Goal: Task Accomplishment & Management: Manage account settings

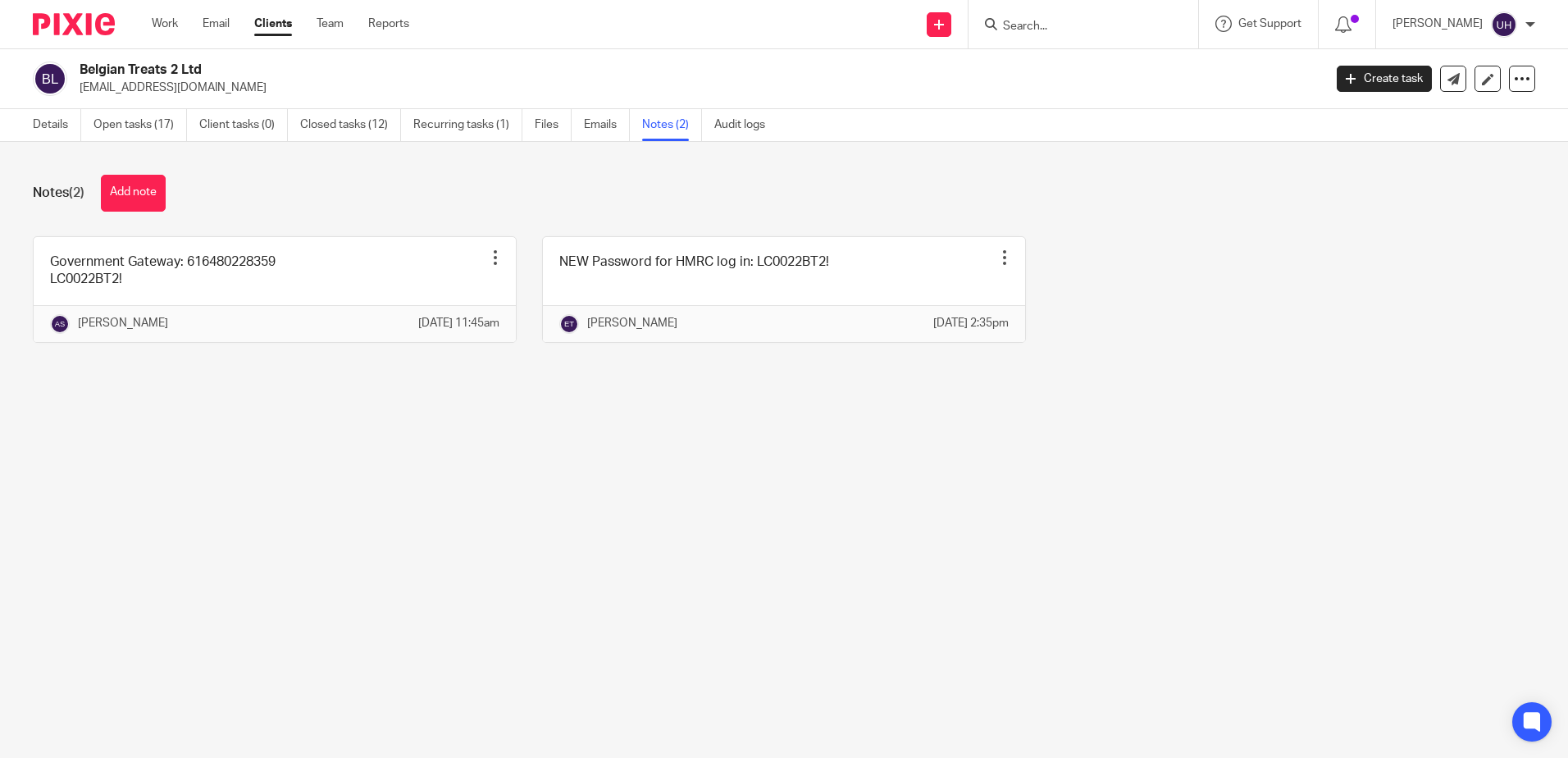
click at [1067, 35] on form at bounding box center [1088, 23] width 174 height 20
click at [1069, 28] on input "Search" at bounding box center [1074, 26] width 148 height 15
click at [1054, 25] on input "Search" at bounding box center [1074, 26] width 148 height 15
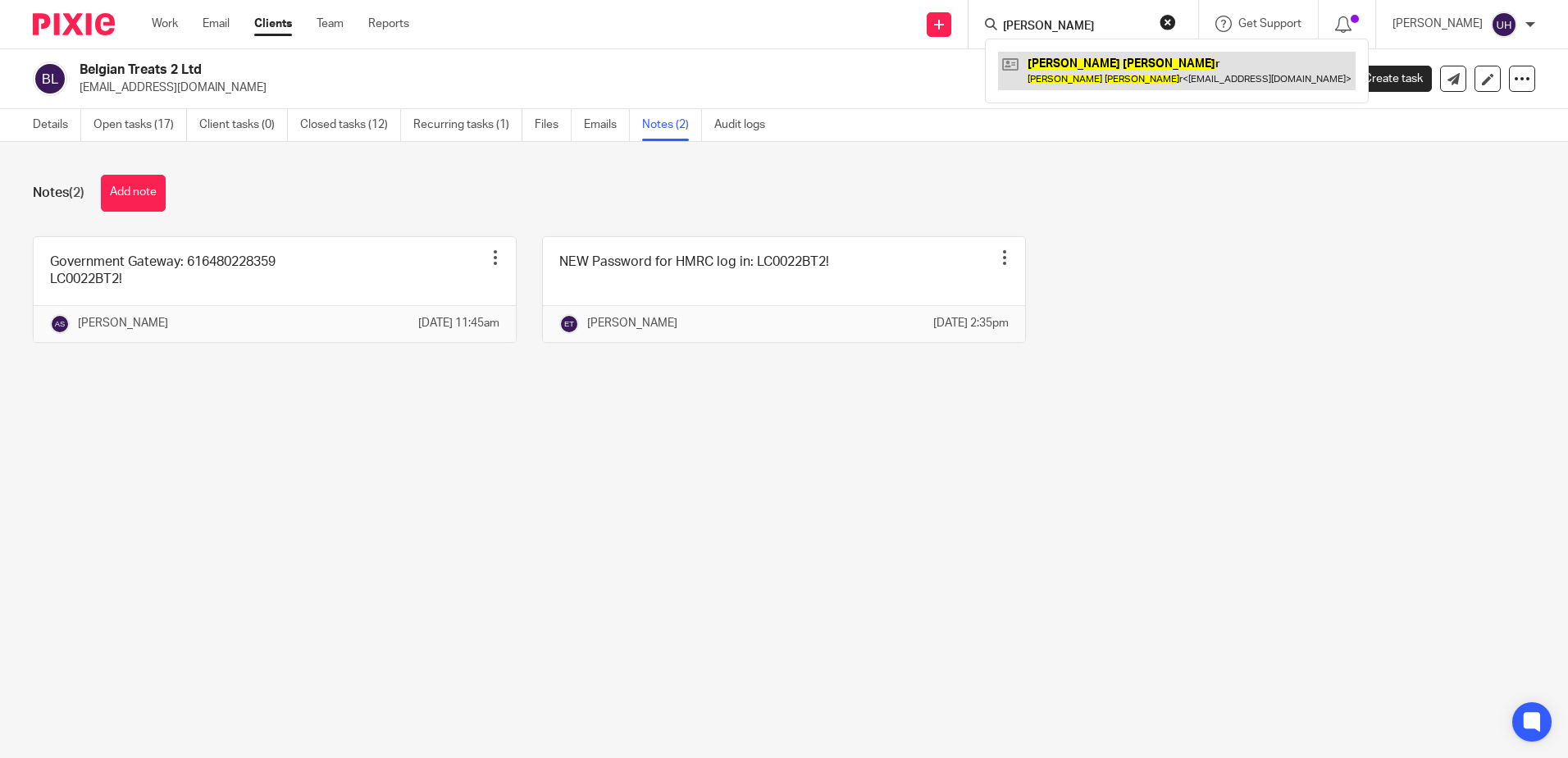
type input "david ker"
click at [1077, 53] on link at bounding box center [1176, 70] width 357 height 38
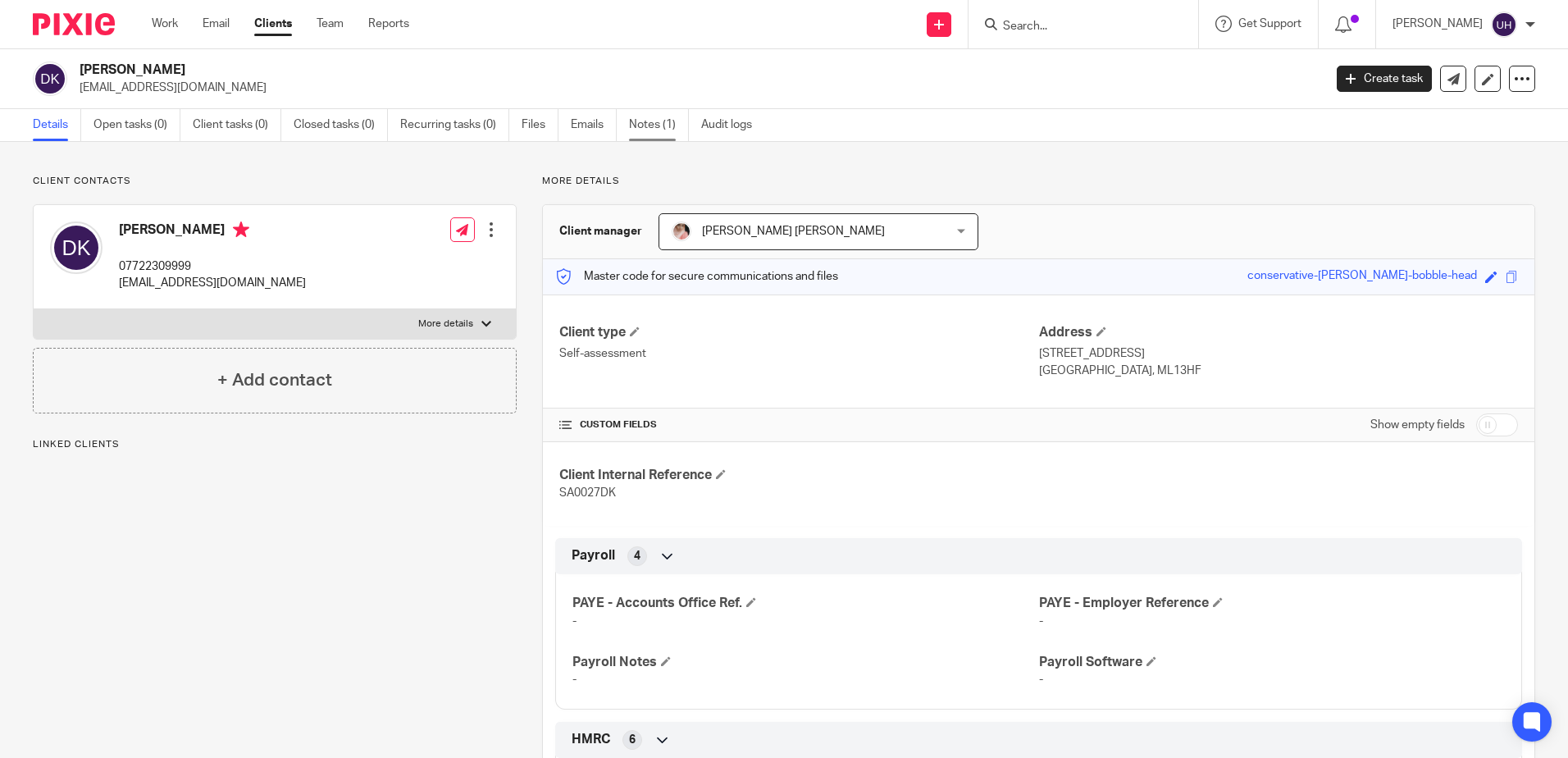
click at [657, 121] on link "Notes (1)" at bounding box center [659, 125] width 60 height 32
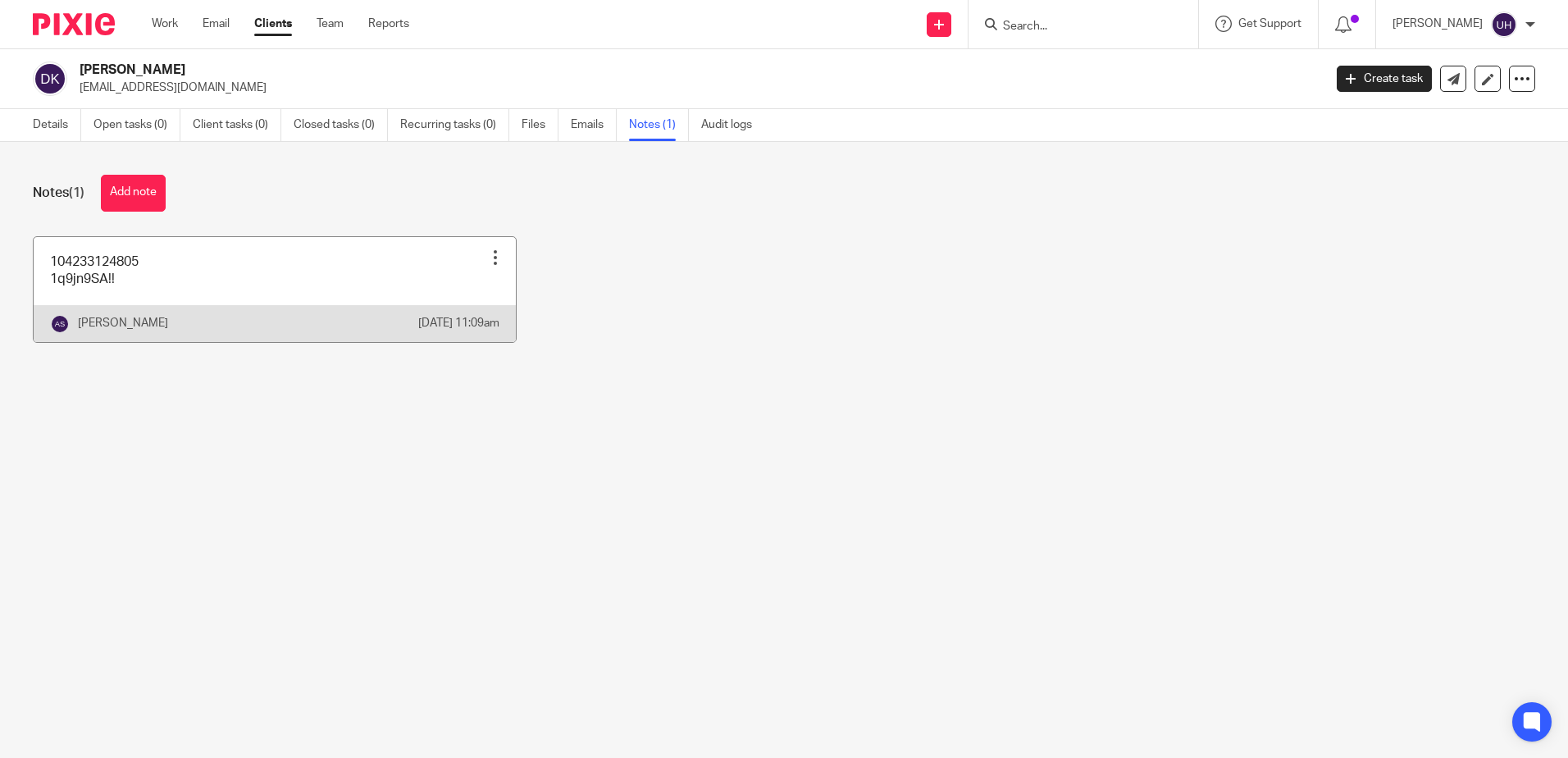
click at [345, 284] on link at bounding box center [275, 289] width 482 height 105
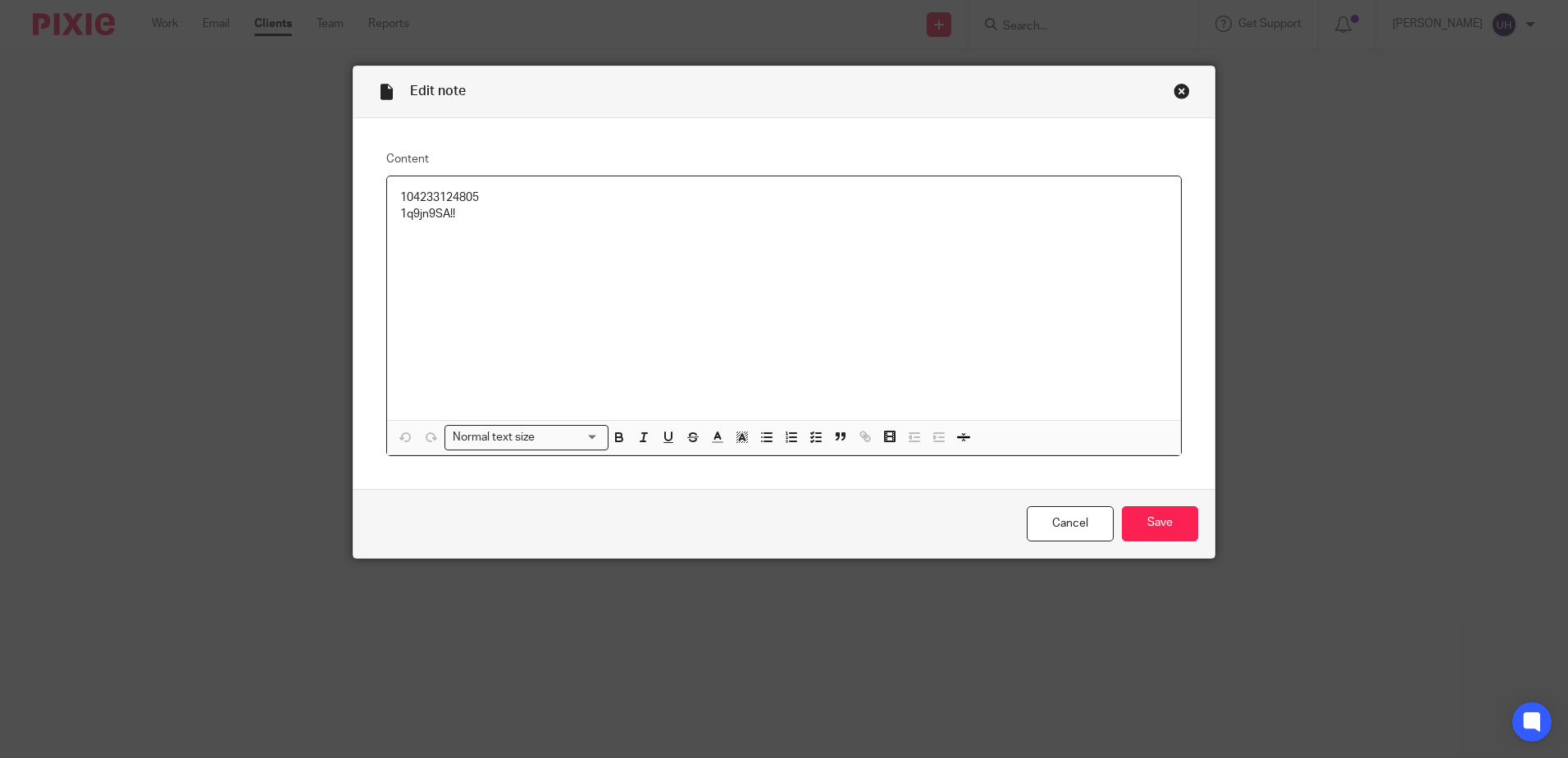
click at [440, 191] on p "104233124805" at bounding box center [783, 197] width 768 height 16
copy p "104233124805"
click at [439, 216] on p "1q9jn9SA!!" at bounding box center [783, 214] width 768 height 16
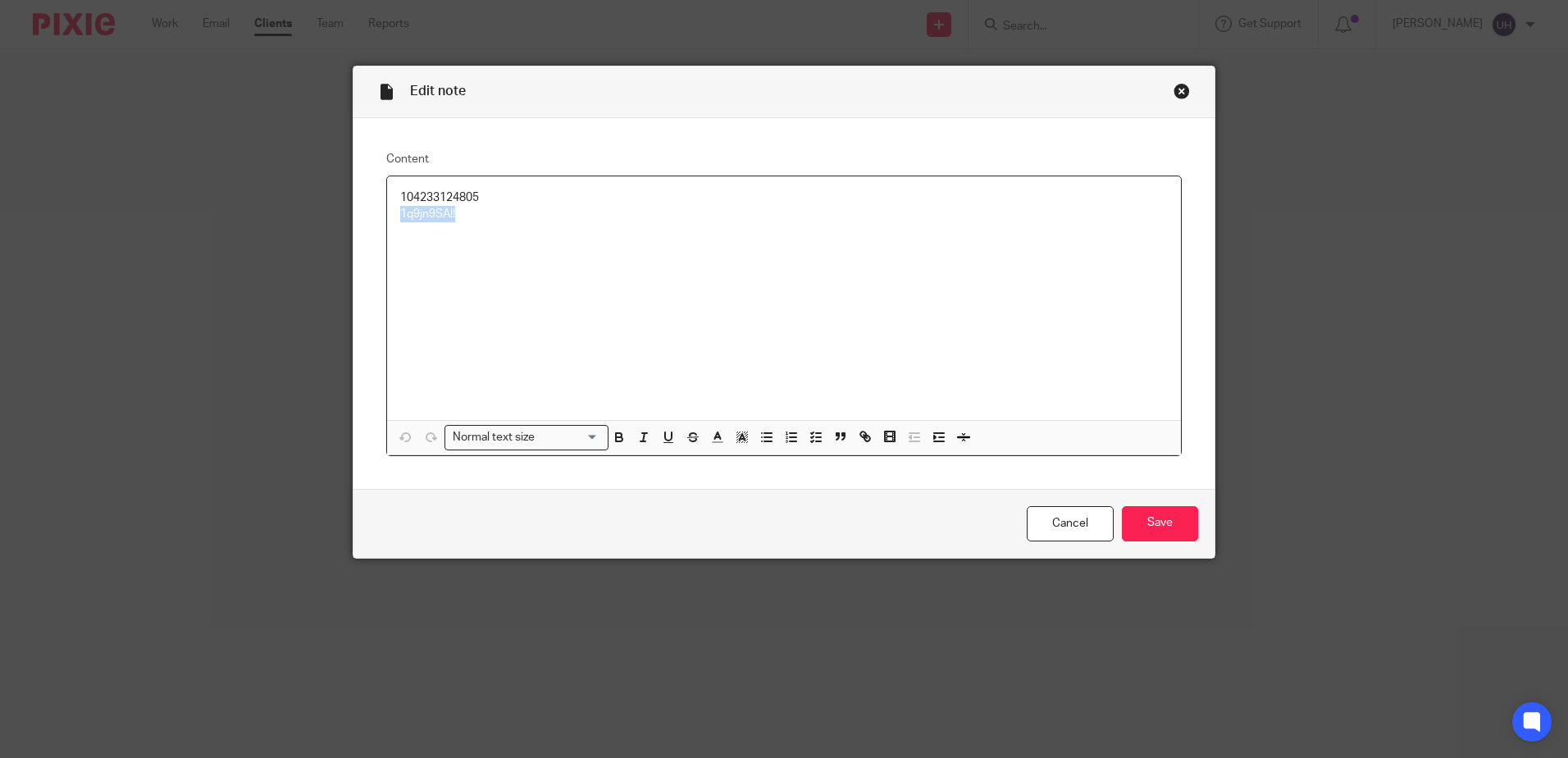
click at [439, 216] on p "1q9jn9SA!!" at bounding box center [783, 214] width 768 height 16
copy p "1q9jn9SA!!"
click at [422, 205] on p "104233124805" at bounding box center [783, 197] width 768 height 16
copy p "104233124805"
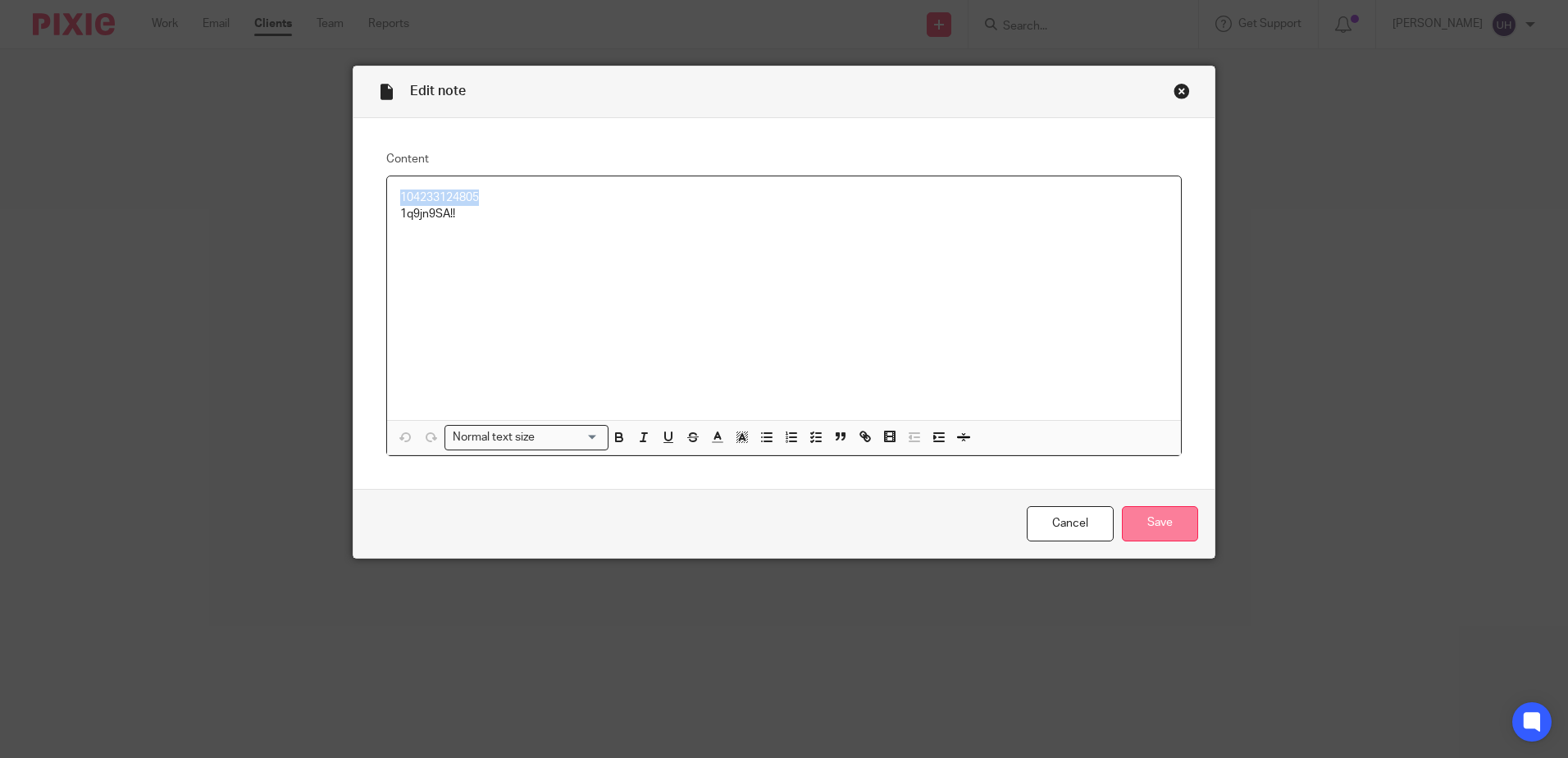
click at [1142, 523] on input "Save" at bounding box center [1160, 524] width 76 height 35
